Goal: Find specific page/section: Find specific page/section

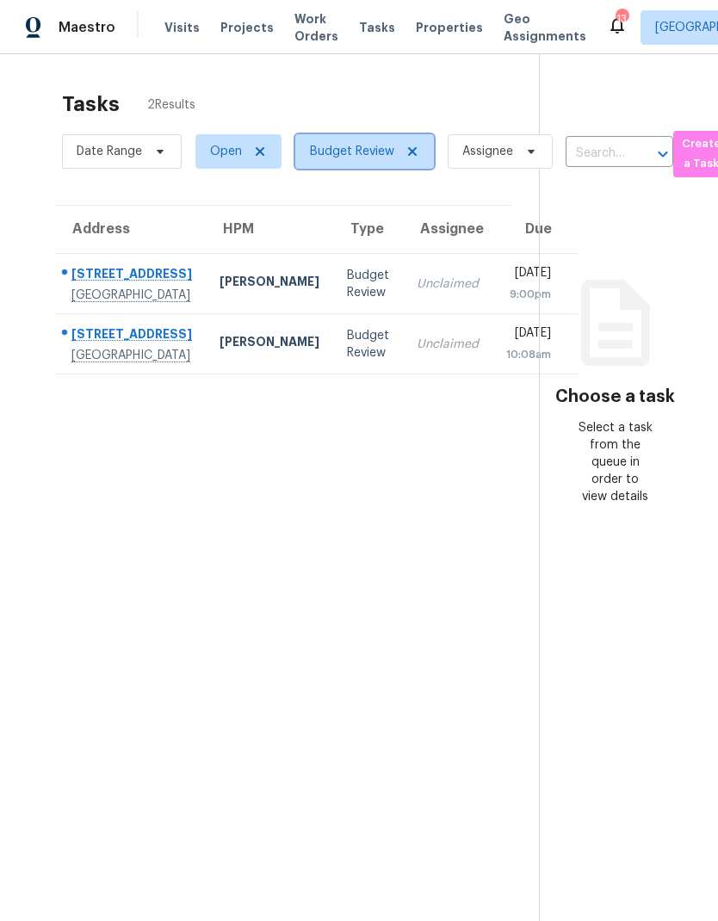
click at [407, 152] on icon at bounding box center [412, 152] width 14 height 14
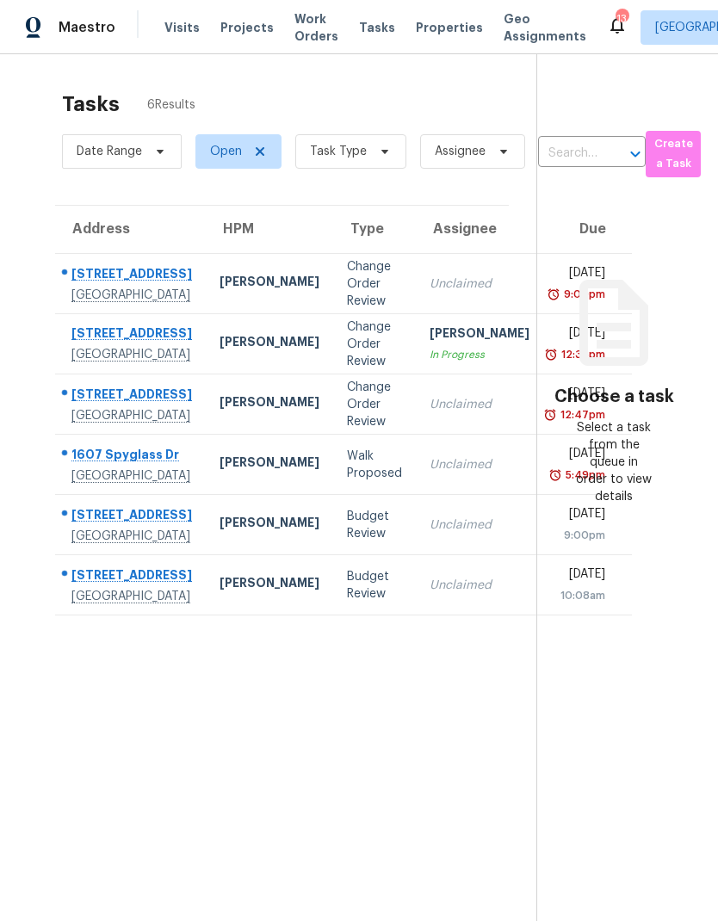
click at [429, 28] on span "Properties" at bounding box center [449, 27] width 67 height 17
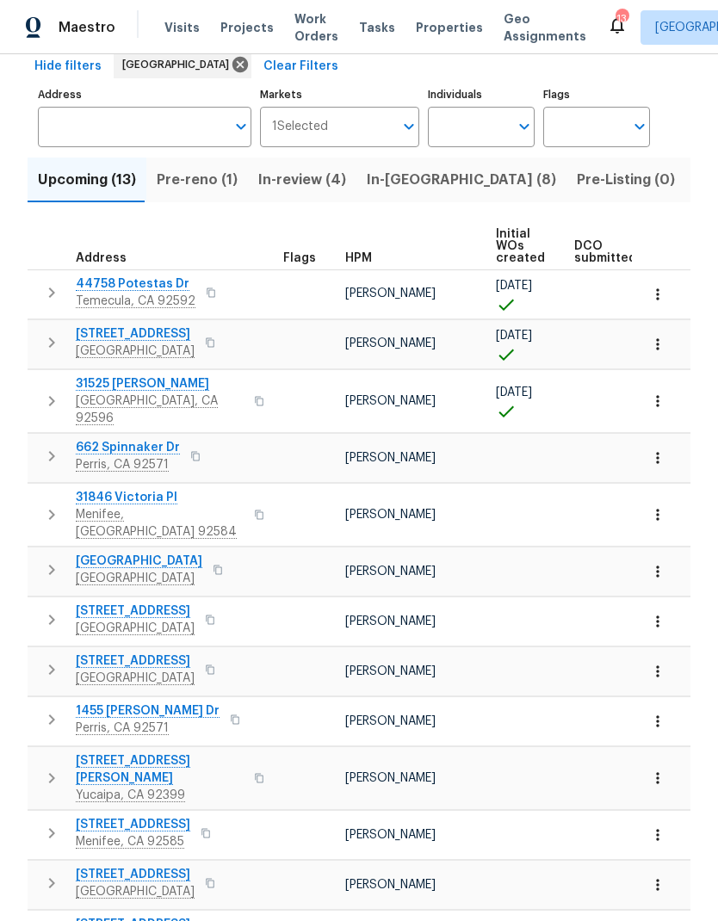
scroll to position [85, 0]
click at [649, 877] on icon "button" at bounding box center [657, 885] width 17 height 17
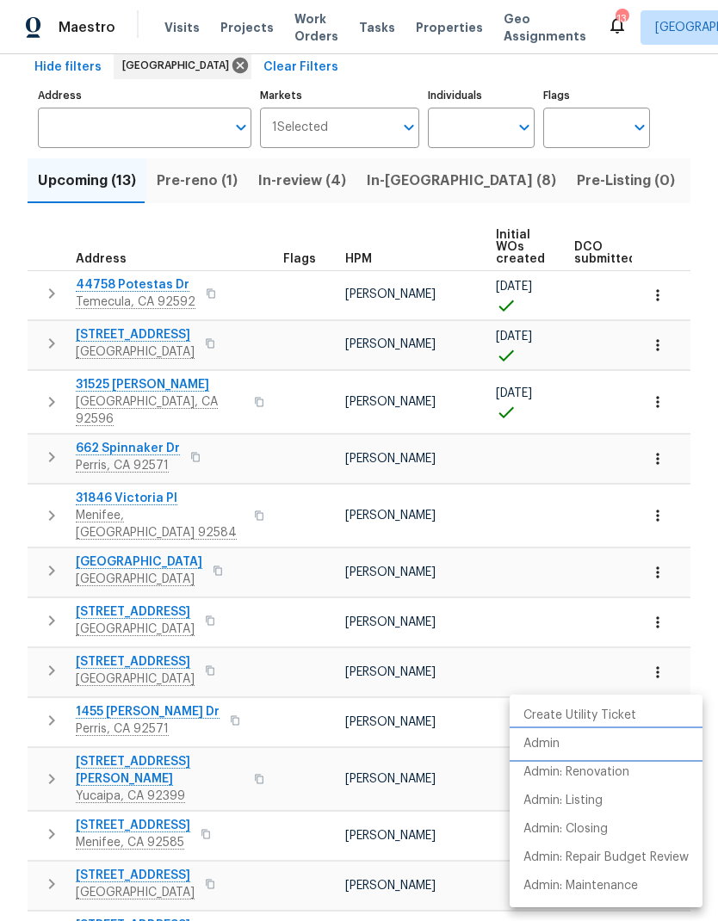
click at [548, 745] on p "Admin" at bounding box center [541, 744] width 36 height 18
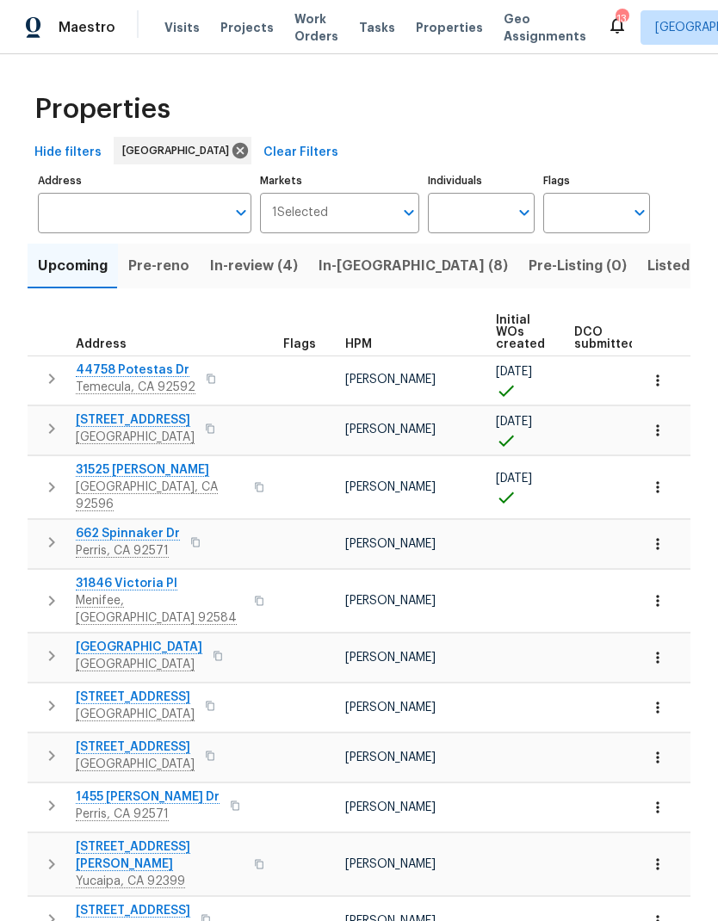
click at [473, 224] on input "Individuals" at bounding box center [468, 213] width 81 height 40
type input "[PERSON_NAME]"
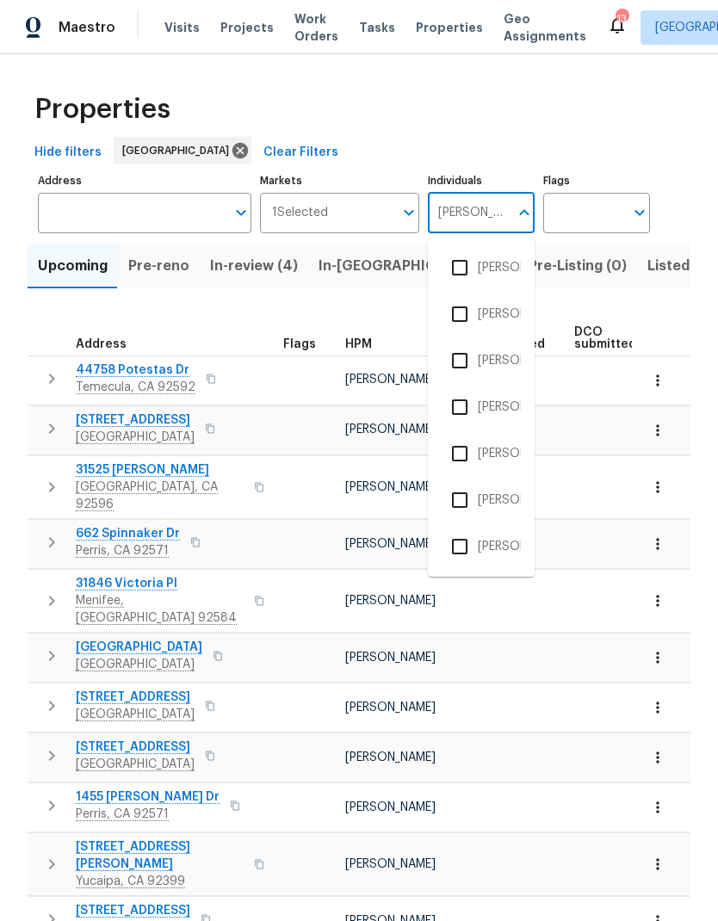
click at [510, 366] on li "[PERSON_NAME]" at bounding box center [481, 361] width 79 height 36
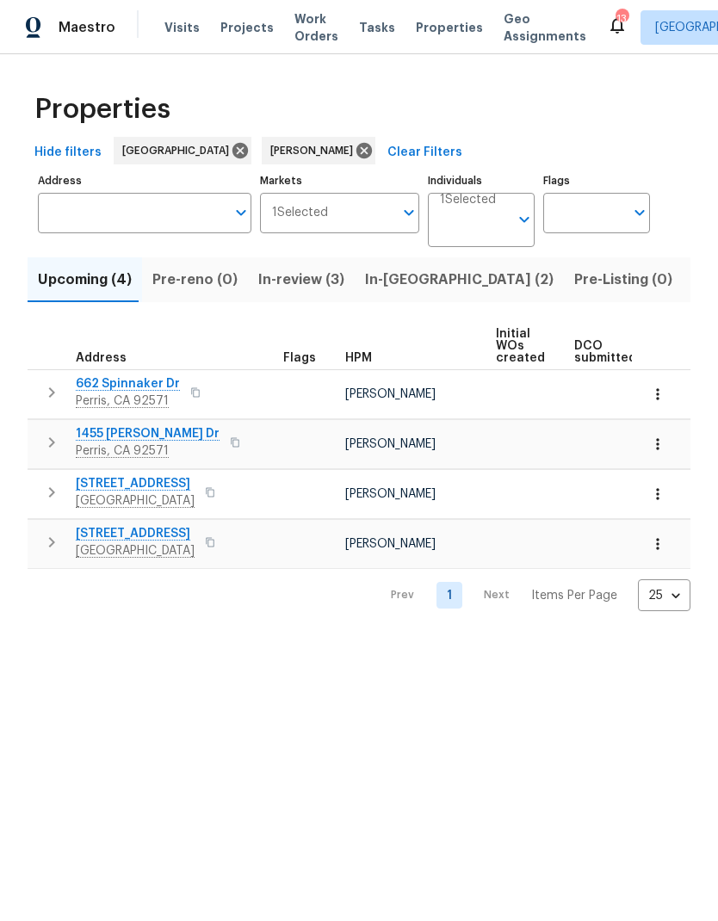
click at [661, 499] on icon "button" at bounding box center [657, 494] width 17 height 17
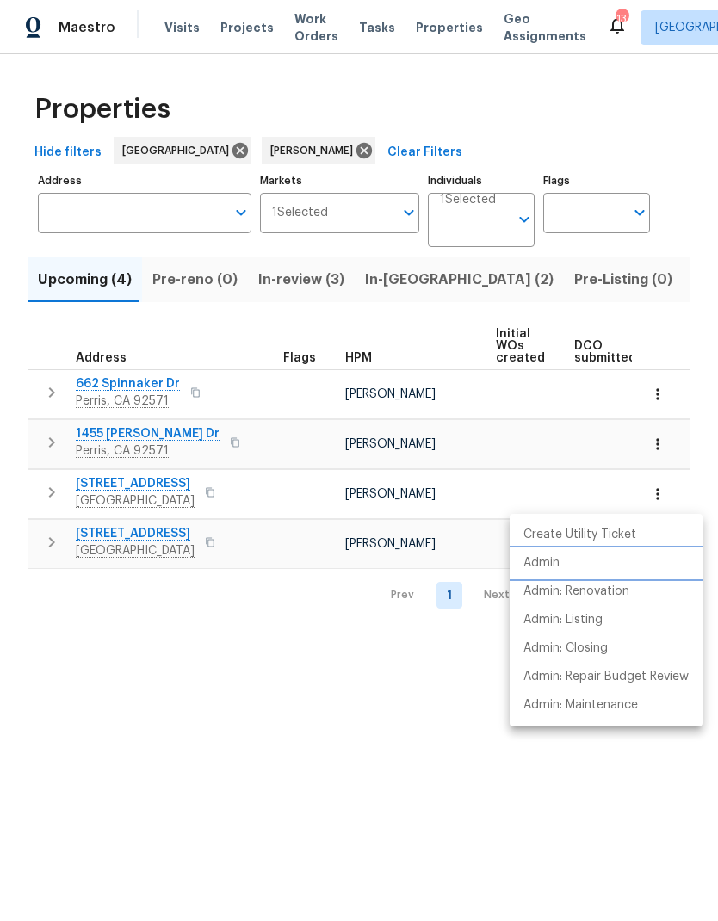
click at [554, 566] on p "Admin" at bounding box center [541, 563] width 36 height 18
